Goal: Task Accomplishment & Management: Manage account settings

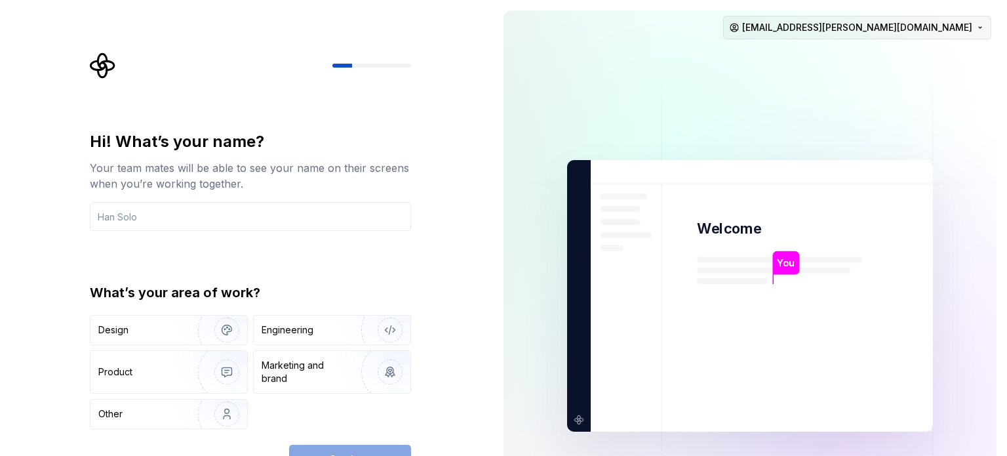
click at [979, 20] on html "Hi! What’s your name? Your team mates will be able to see your name on their sc…" at bounding box center [503, 228] width 1007 height 456
click at [868, 55] on div "Sign out" at bounding box center [925, 55] width 125 height 13
